Goal: Task Accomplishment & Management: Use online tool/utility

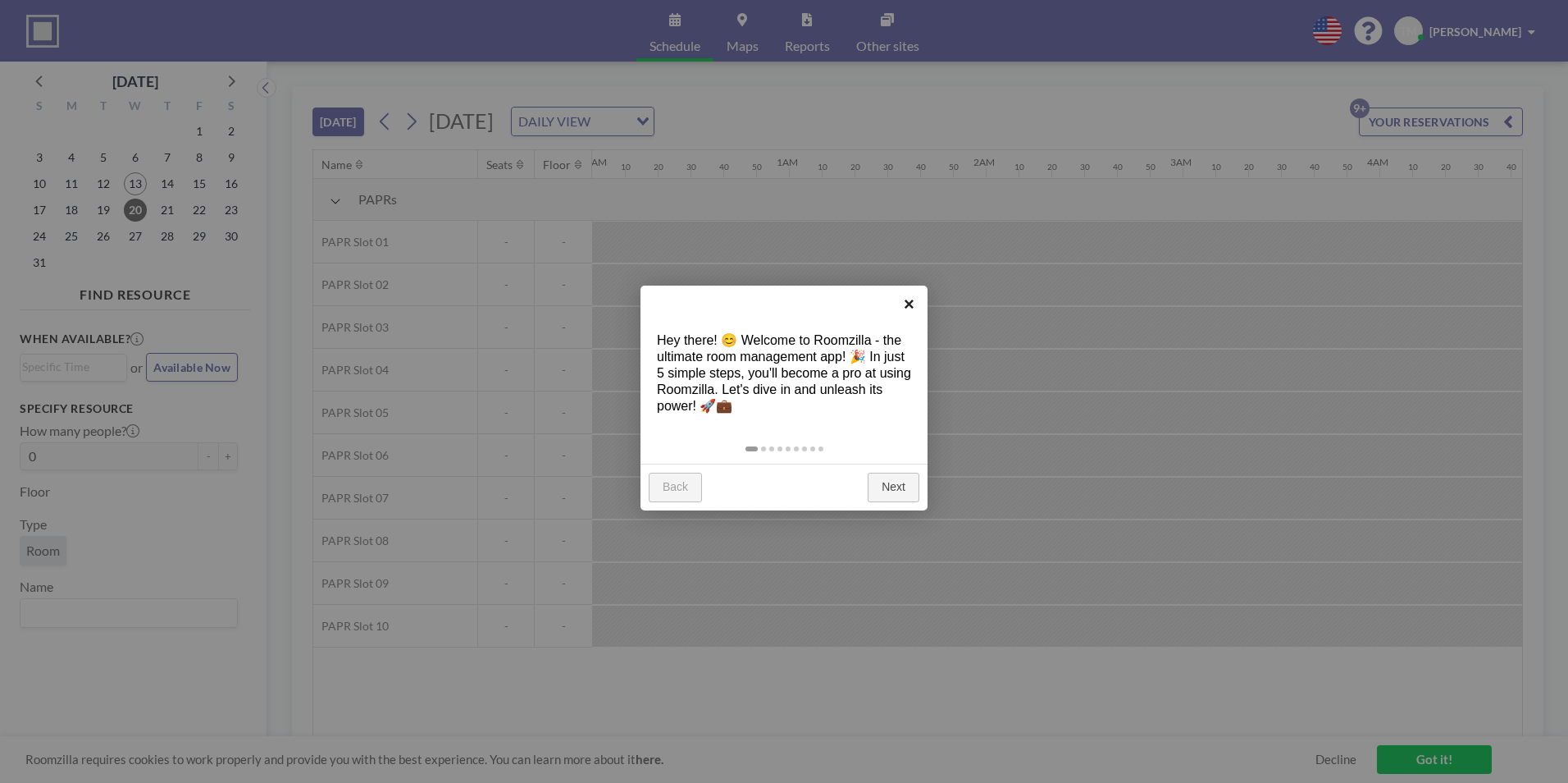
click at [902, 303] on link "×" at bounding box center [909, 303] width 37 height 37
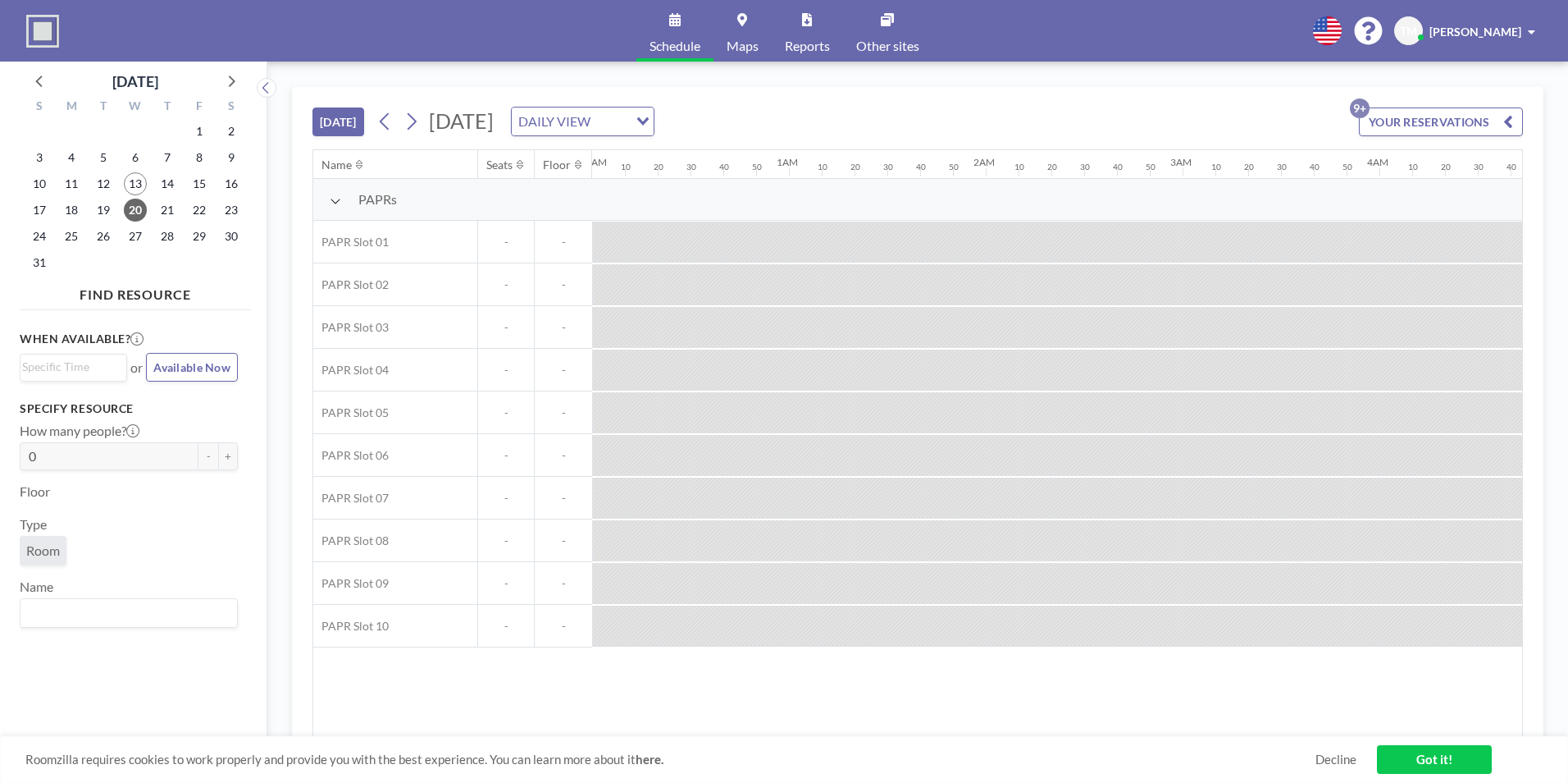
click at [533, 410] on span "-" at bounding box center [505, 412] width 55 height 15
click at [654, 114] on div "DAILY VIEW Loading..." at bounding box center [583, 121] width 142 height 28
click at [954, 114] on div "[DATE] [DATE] DAILY VIEW Loading... YOUR RESERVATIONS 9+" at bounding box center [918, 118] width 1210 height 62
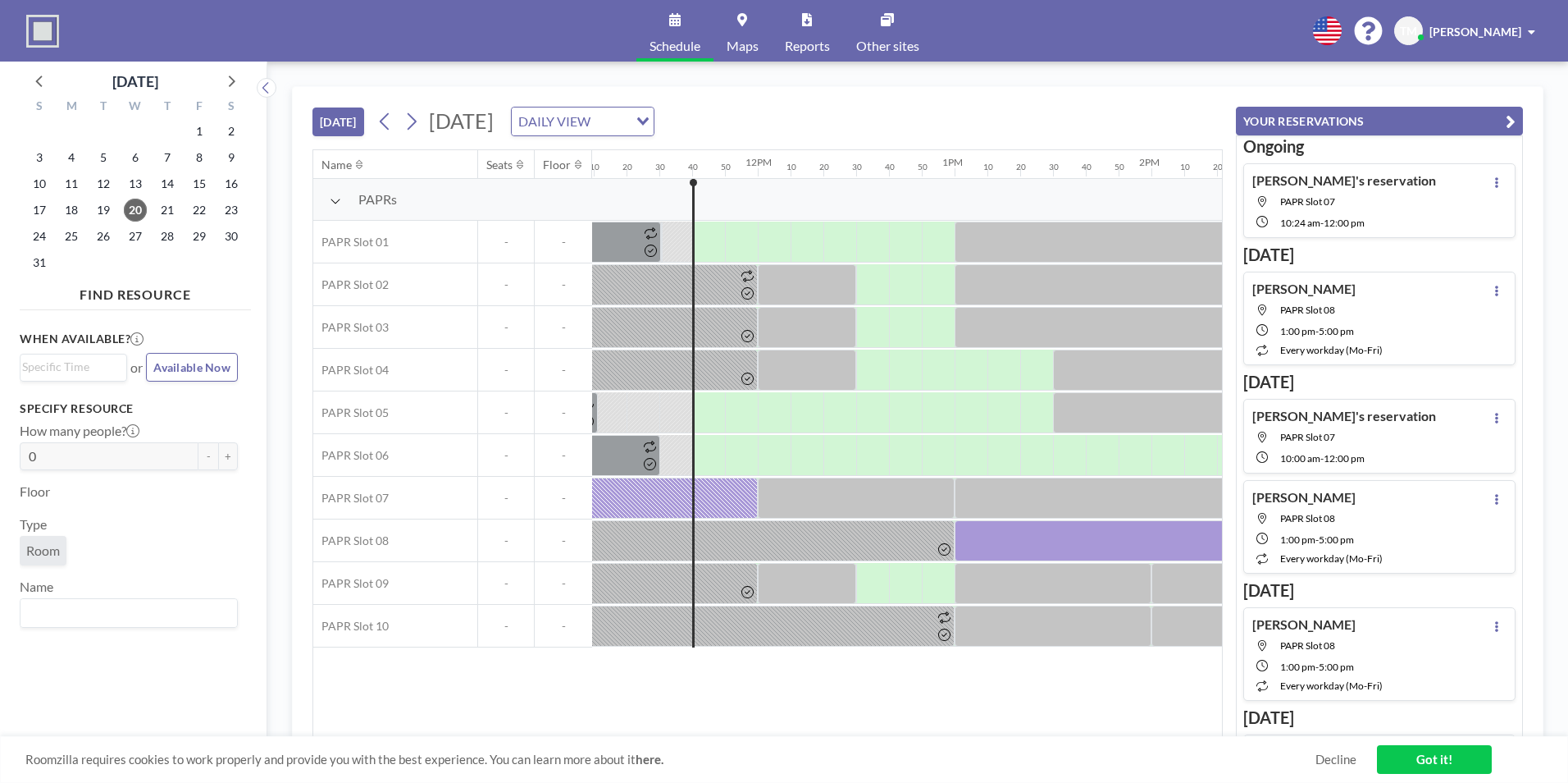
scroll to position [0, 2183]
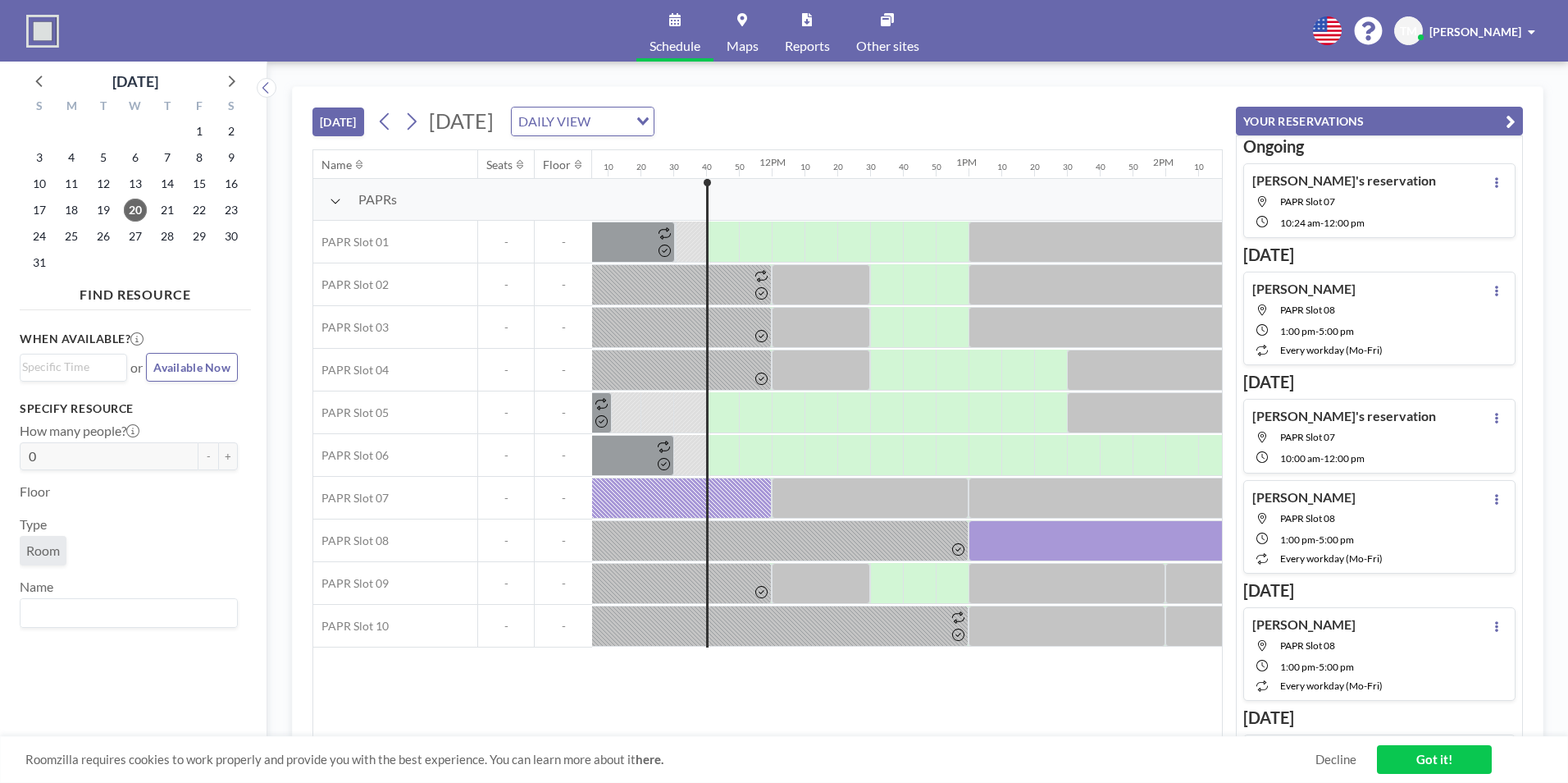
drag, startPoint x: 861, startPoint y: 724, endPoint x: 913, endPoint y: 731, distance: 52.5
click at [921, 726] on div "Name Seats Floor 12AM 10 20 30 40 50 1AM 10 20 30 40 50 2AM 10 20 30 40 50 3AM …" at bounding box center [767, 443] width 909 height 587
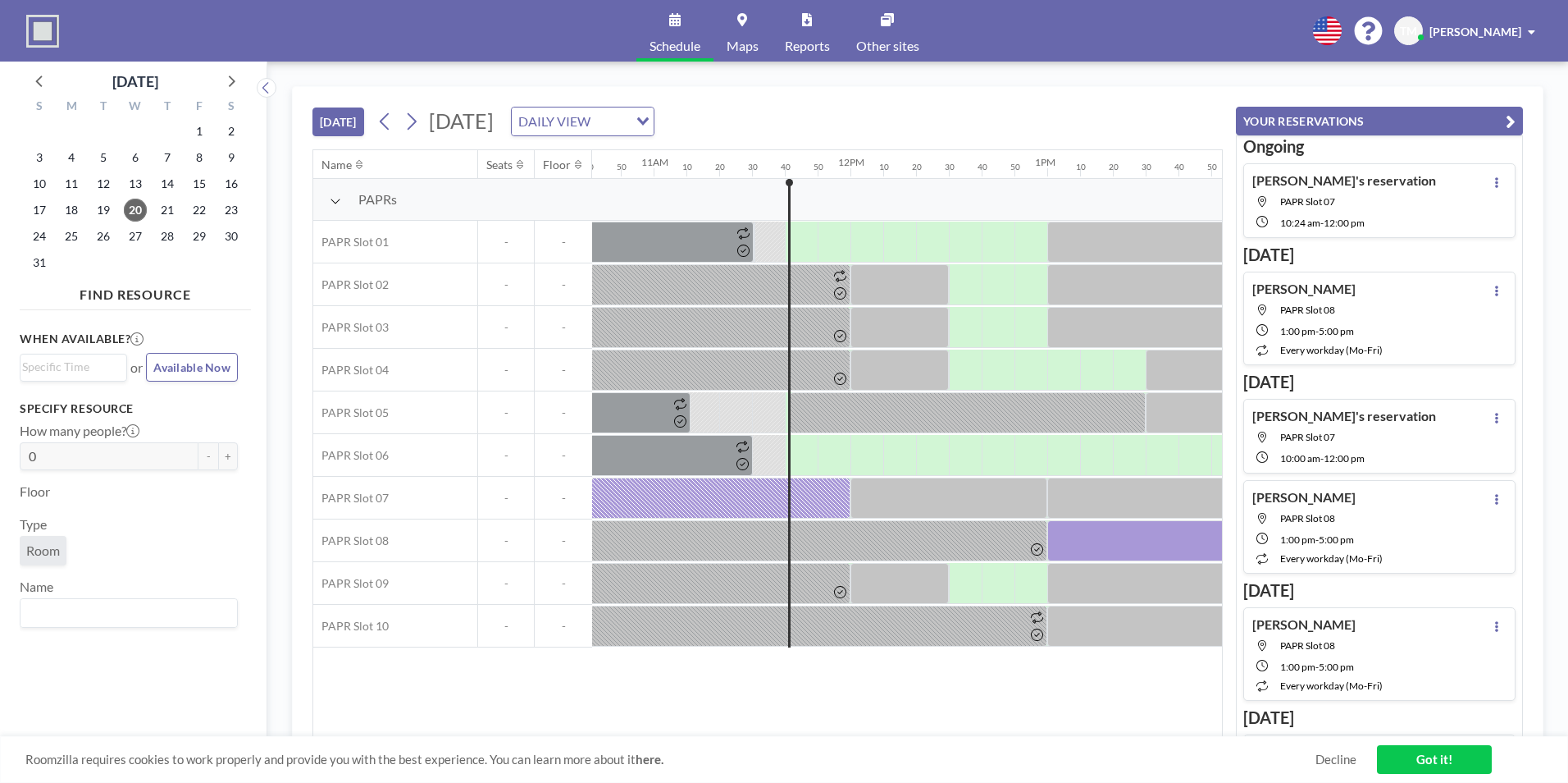
scroll to position [0, 2141]
